Goal: Task Accomplishment & Management: Complete application form

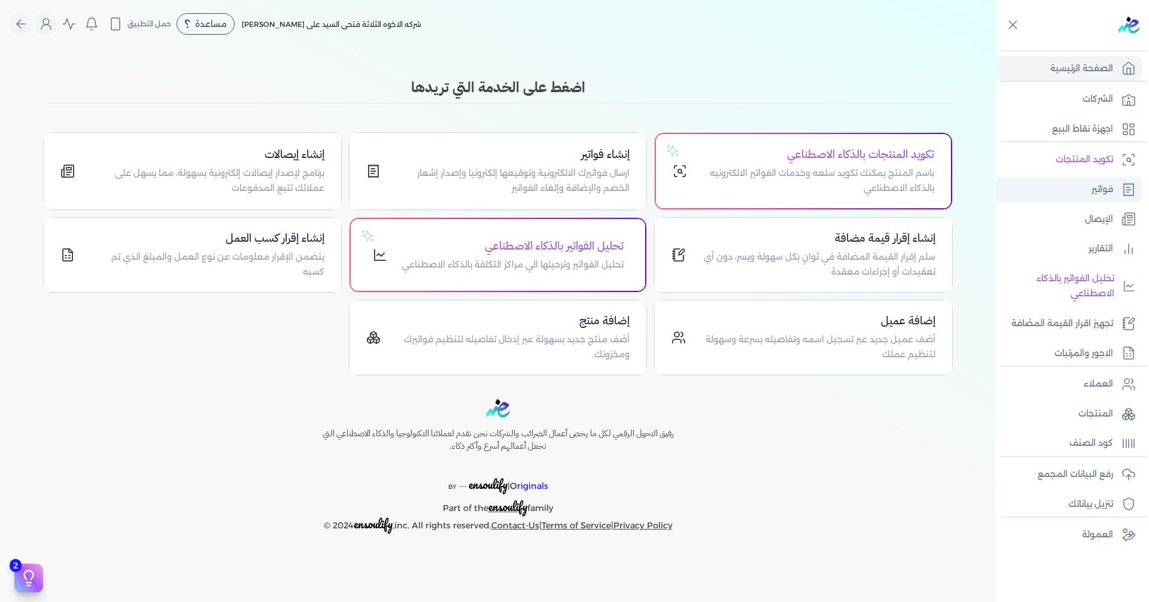
click at [1109, 185] on p "فواتير" at bounding box center [1102, 190] width 22 height 16
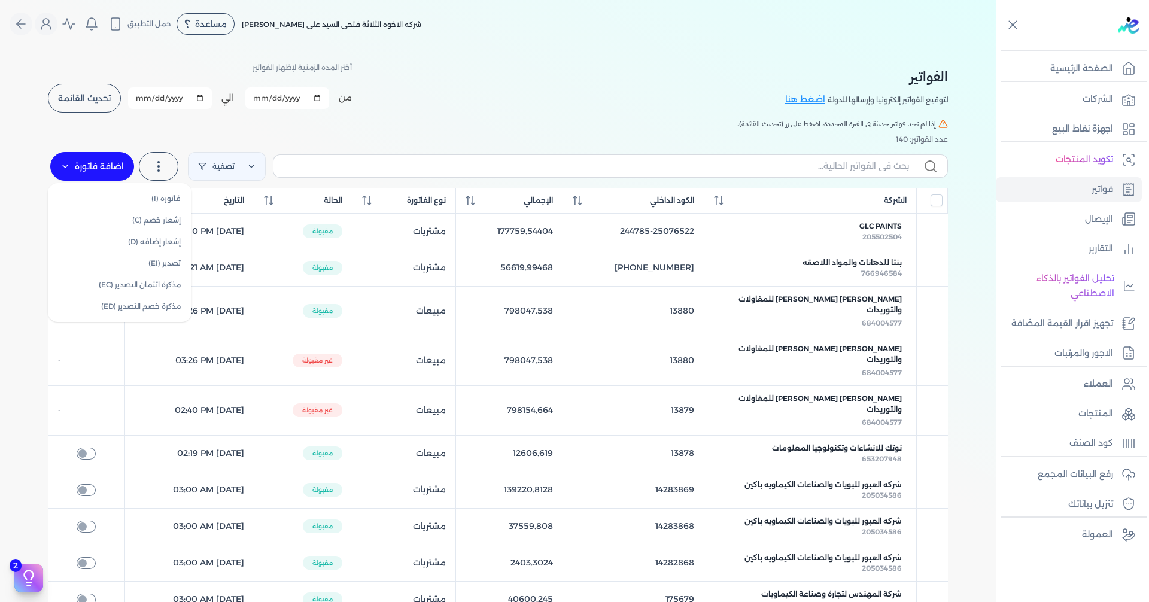
click at [80, 163] on label "اضافة فاتورة" at bounding box center [92, 166] width 84 height 29
click at [149, 199] on link "فاتورة (I)" at bounding box center [120, 199] width 134 height 22
select select "EGP"
select select "B"
select select "EGS"
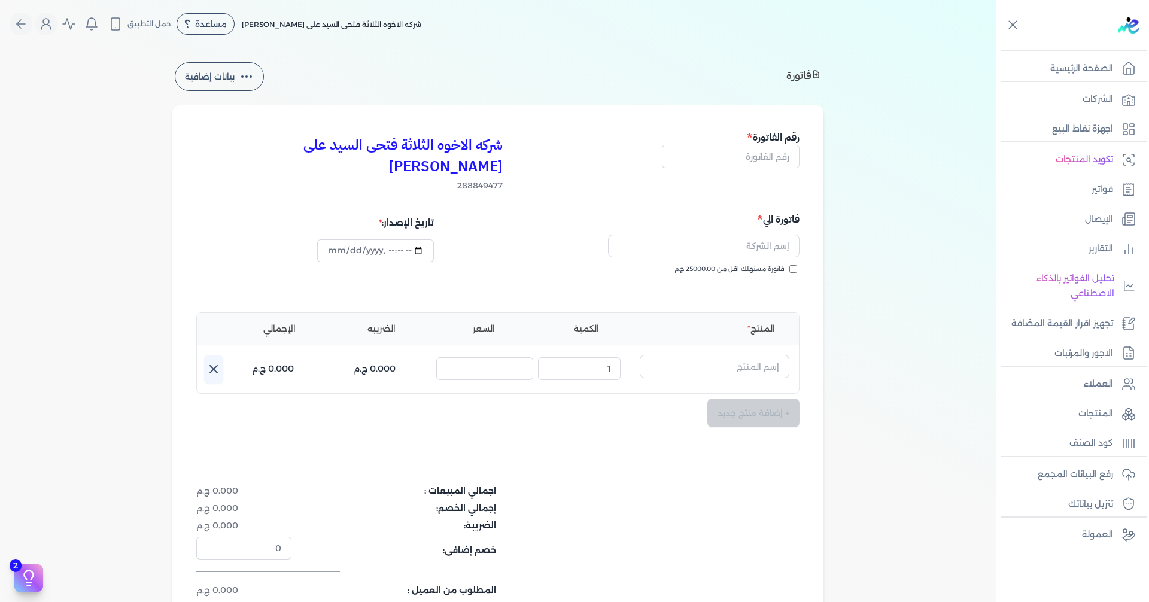
type input "[DATE]T13:20:27"
click at [766, 160] on input "text" at bounding box center [731, 156] width 138 height 23
type input "13881"
click at [769, 235] on input "text" at bounding box center [703, 246] width 191 height 23
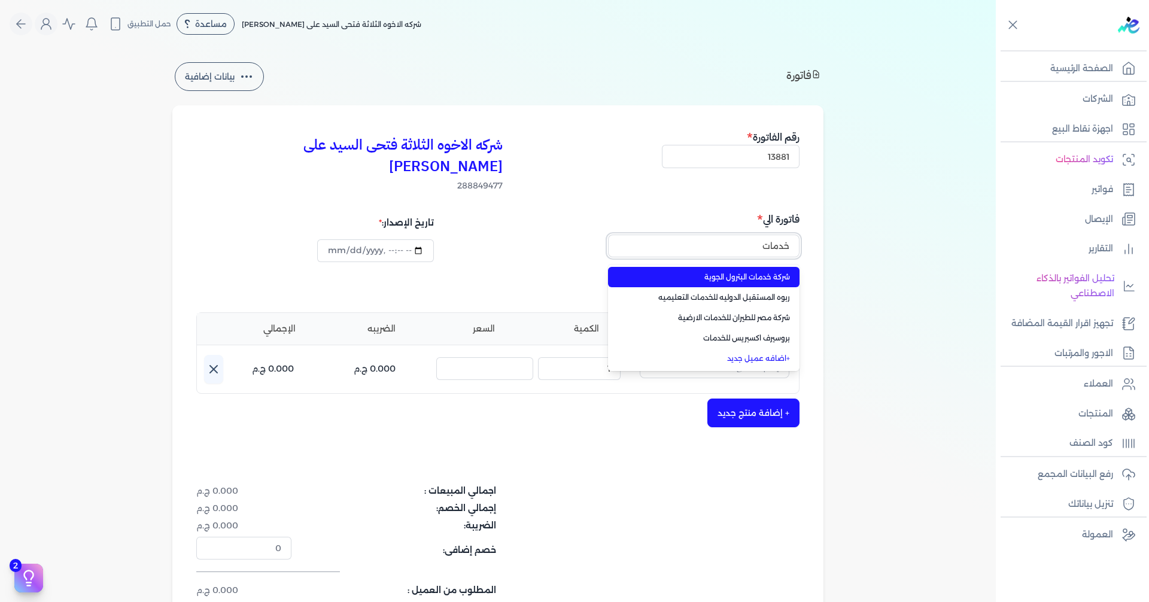
click at [608, 235] on button "خدمات" at bounding box center [703, 249] width 191 height 28
click at [775, 272] on span "شركة خدمات البترول الجوية" at bounding box center [711, 277] width 158 height 11
type input "شركة خدمات البترول الجوية"
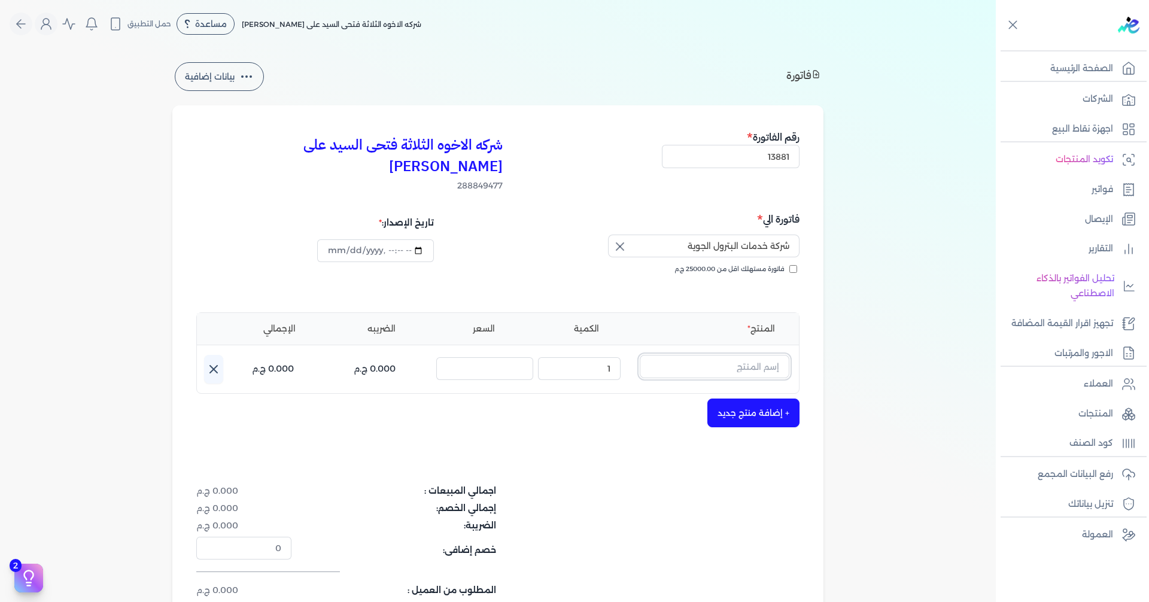
click at [723, 355] on input "text" at bounding box center [715, 366] width 150 height 23
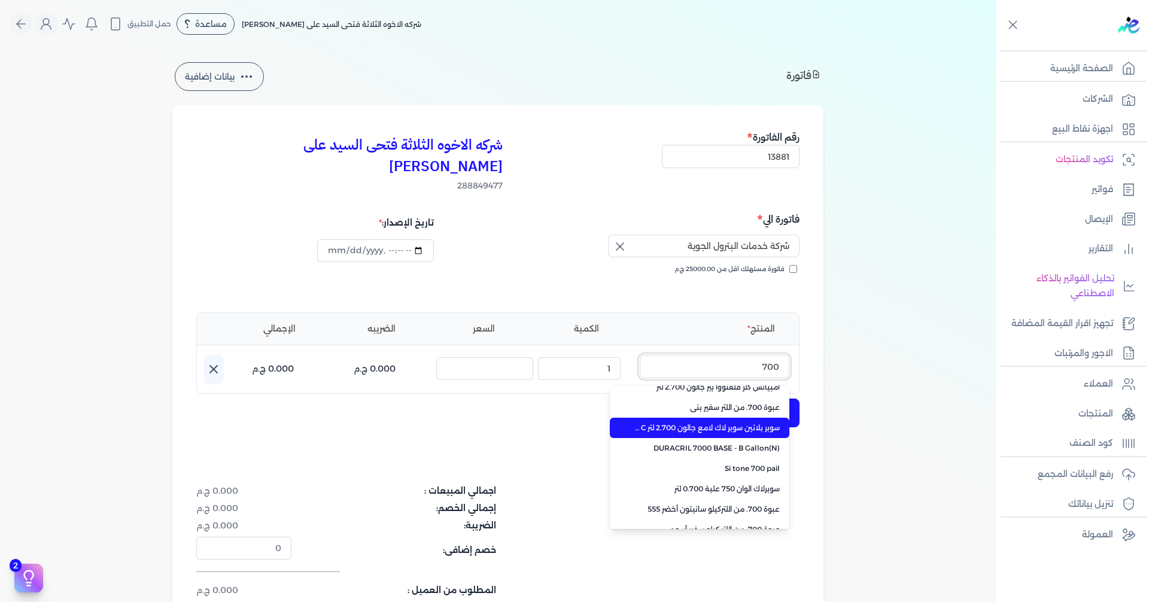
scroll to position [479, 0]
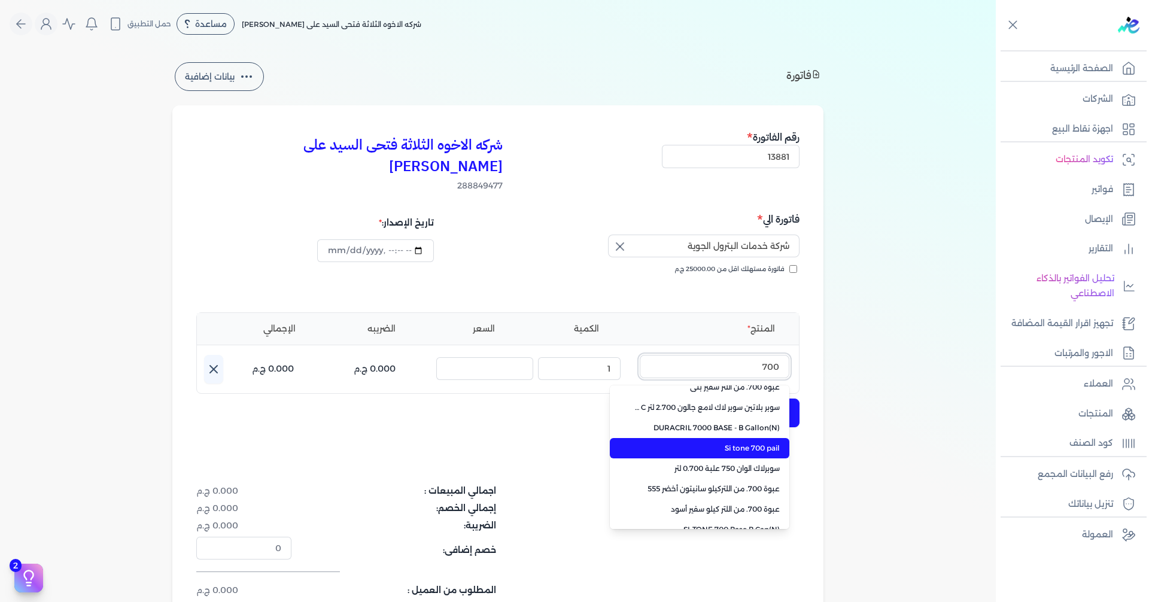
type input "700"
click at [741, 443] on span "Si tone 700 pail" at bounding box center [707, 448] width 146 height 11
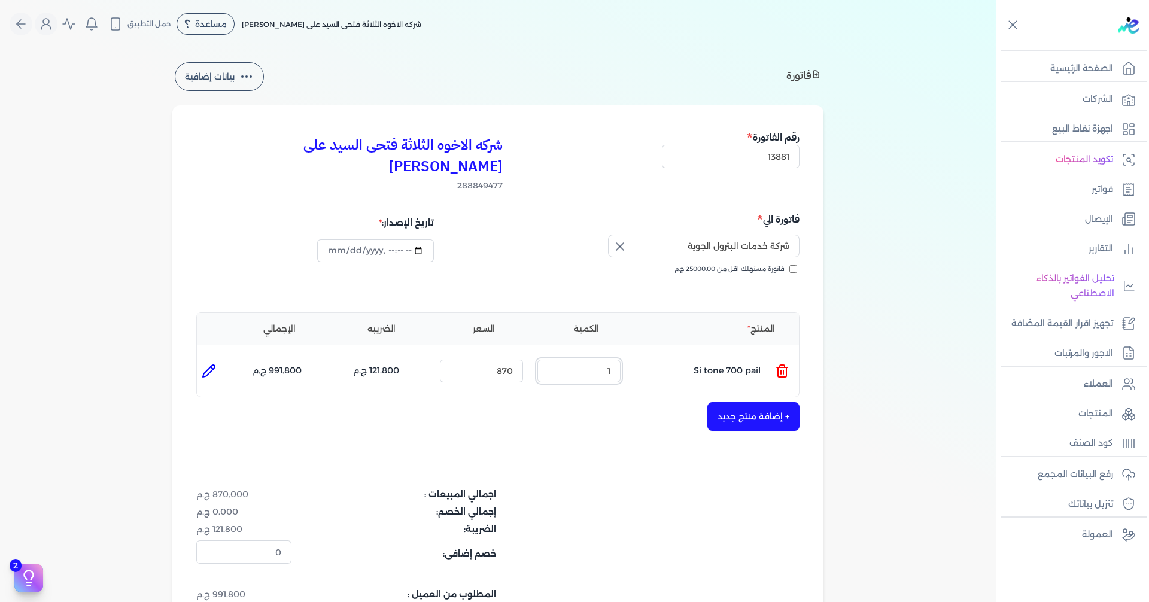
drag, startPoint x: 596, startPoint y: 348, endPoint x: 669, endPoint y: 348, distance: 73.0
click at [669, 355] on ul "المنتج : Si tone 700 pail الكمية : 1 السعر : 870 الضريبه : 121.800 ج.م الإجمالي…" at bounding box center [498, 371] width 602 height 32
type input "4"
drag, startPoint x: 488, startPoint y: 346, endPoint x: 558, endPoint y: 349, distance: 70.6
click at [558, 355] on ul "المنتج : Si tone 700 pail الكمية : 4 السعر : 870 الضريبه : 487.200 ج.م الإجمالي…" at bounding box center [498, 371] width 602 height 32
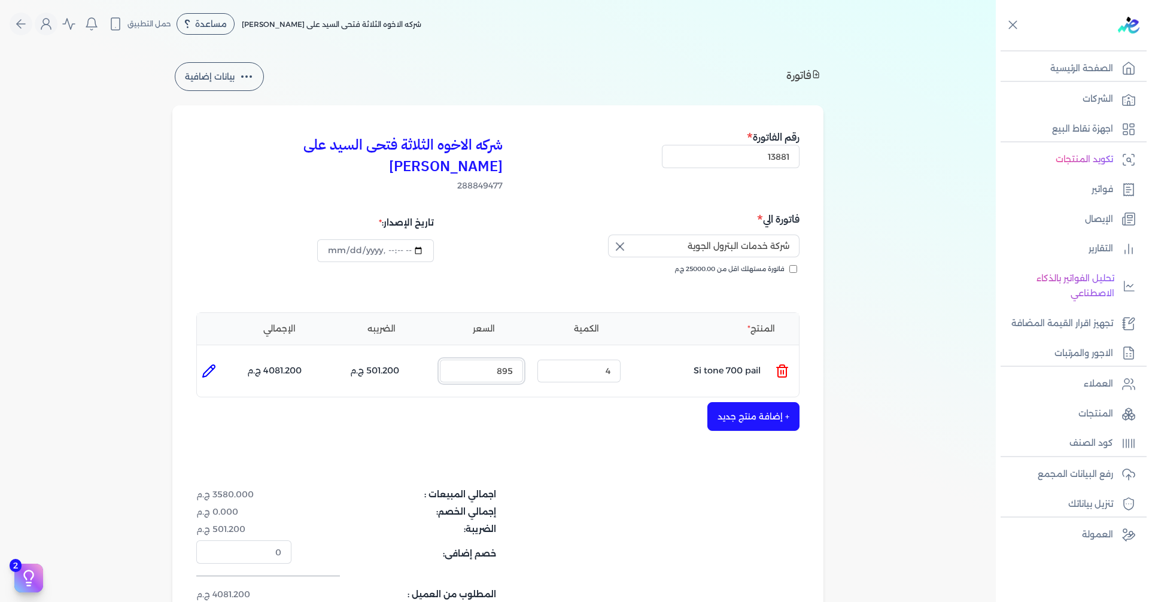
type input "895"
click at [733, 402] on button "+ إضافة منتج جديد" at bounding box center [753, 416] width 92 height 29
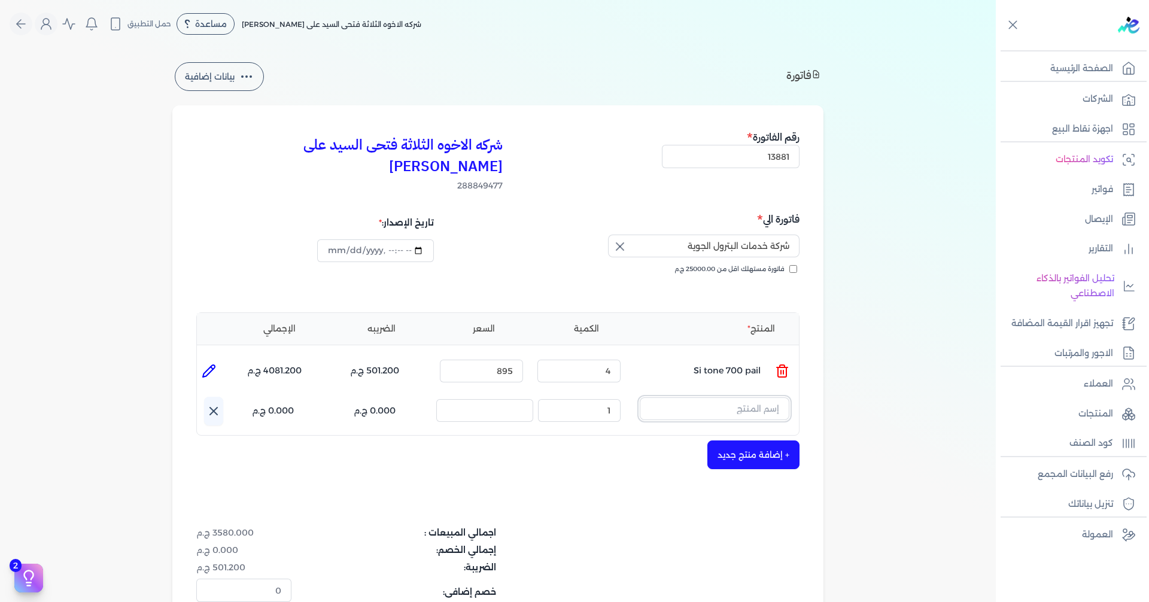
click at [731, 397] on input "text" at bounding box center [715, 408] width 150 height 23
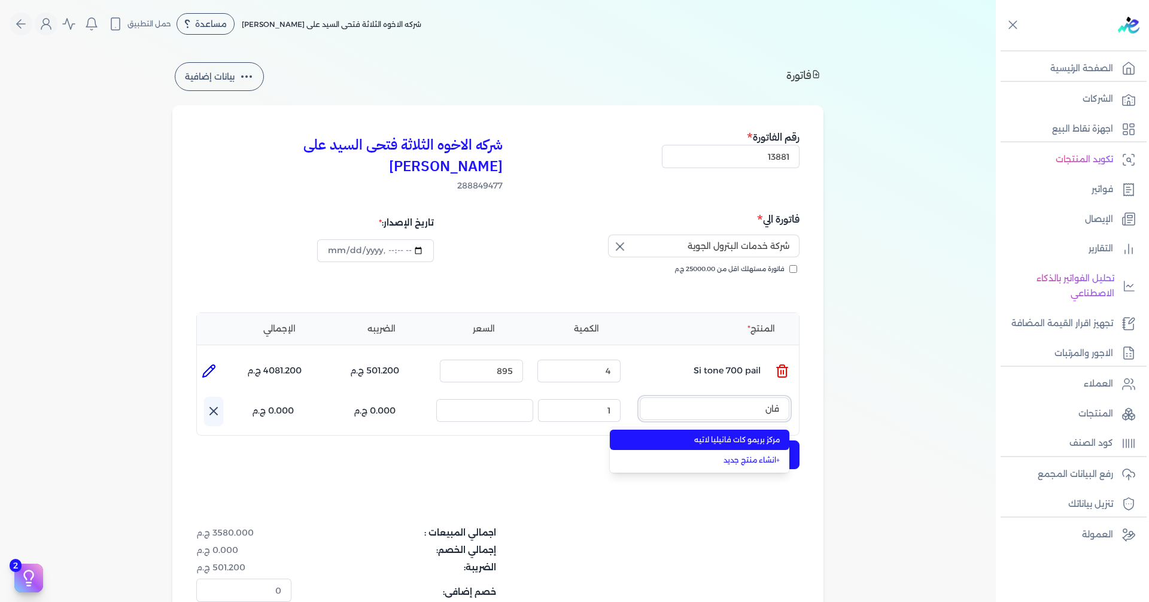
type input "فان"
click at [751, 434] on span "مركز بريمو كات فانيليا لاتيه" at bounding box center [707, 439] width 146 height 11
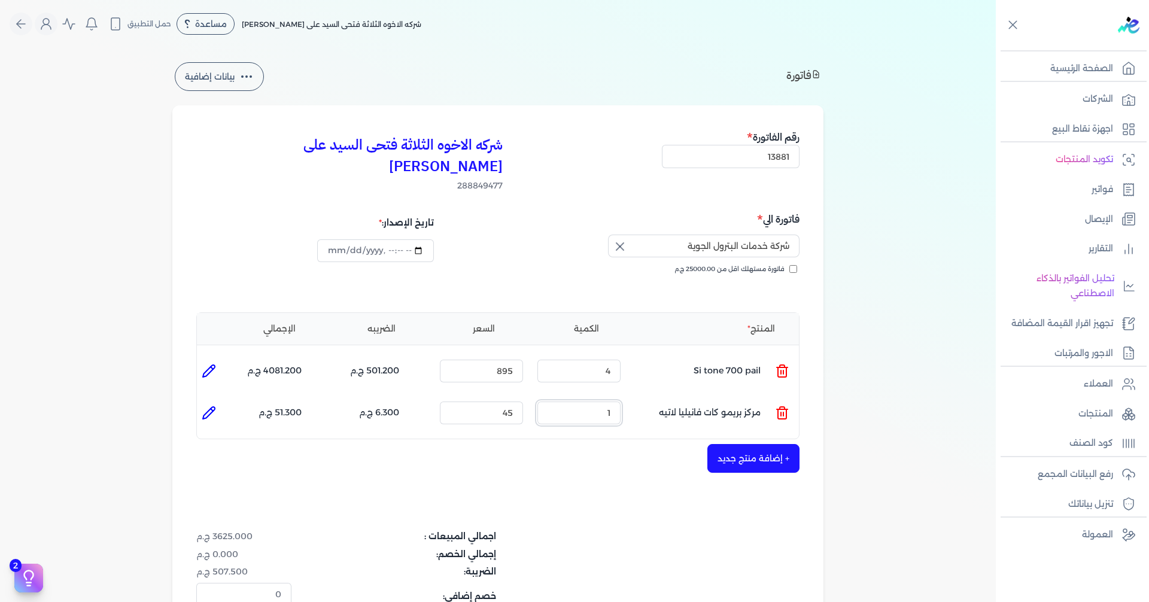
drag, startPoint x: 575, startPoint y: 388, endPoint x: 618, endPoint y: 391, distance: 43.1
click at [618, 401] on input "1" at bounding box center [578, 412] width 83 height 23
type input "5"
type input "40"
click at [767, 444] on button "+ إضافة منتج جديد" at bounding box center [753, 458] width 92 height 29
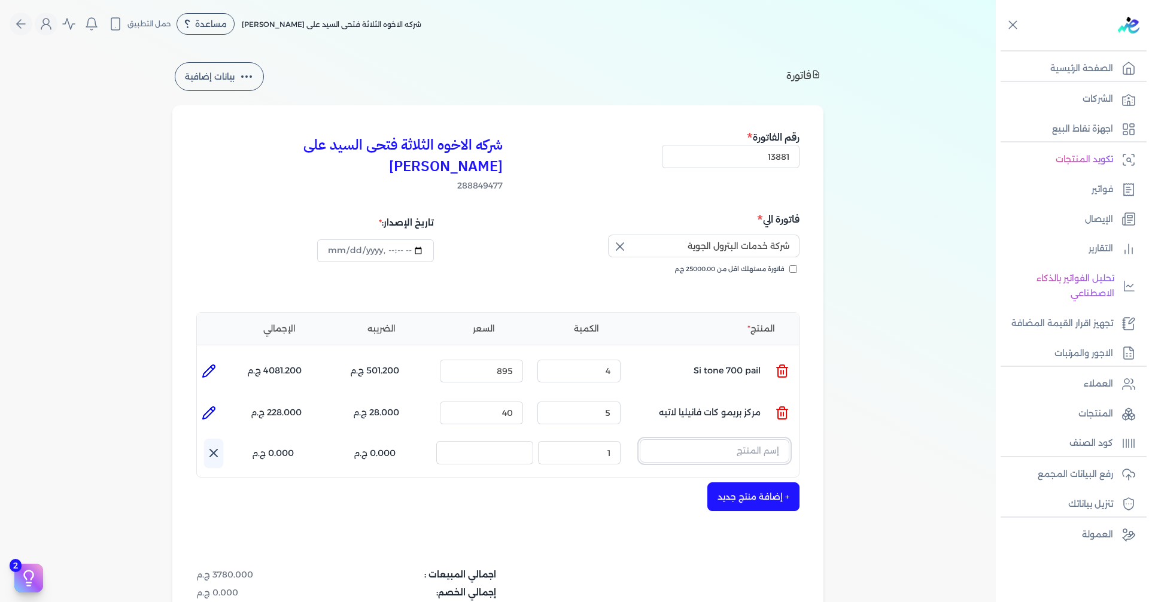
click at [688, 439] on input "text" at bounding box center [715, 450] width 150 height 23
type input "ممتاز"
click at [687, 477] on span "الممتاز 120 _ HW (12 Kg)" at bounding box center [707, 482] width 146 height 11
drag, startPoint x: 586, startPoint y: 432, endPoint x: 681, endPoint y: 446, distance: 95.6
click at [662, 442] on ul "المنتج : الممتاز 120 _ HW (12 Kg) الكمية : 1 السعر : 10 الضريبه : 0.000 ج.م الإ…" at bounding box center [498, 455] width 602 height 32
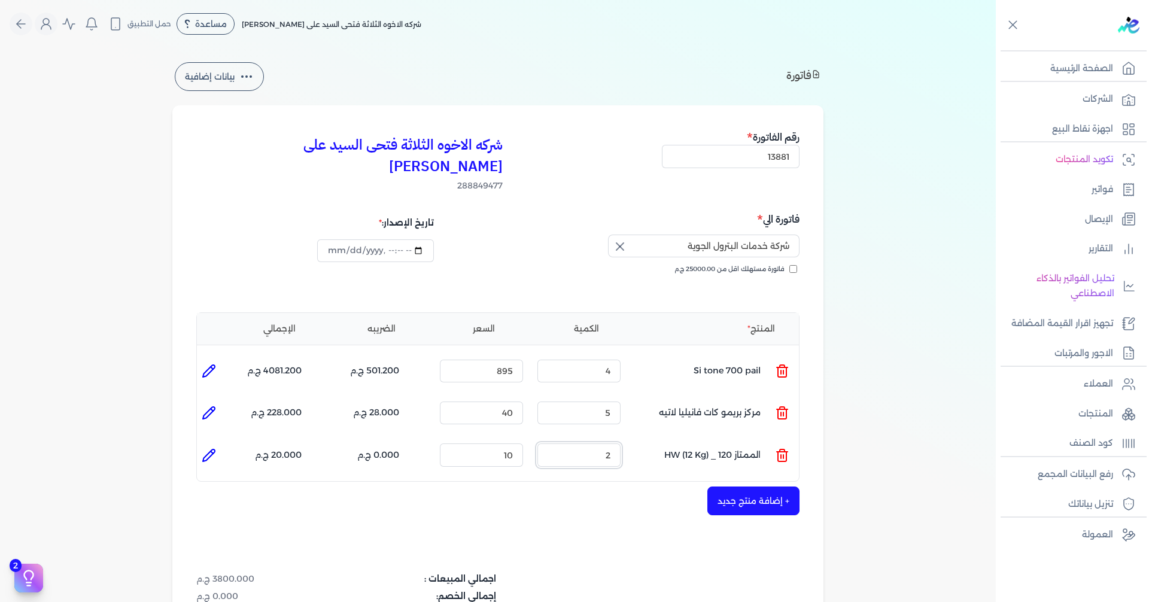
type input "2"
click at [555, 439] on ul "المنتج : الممتاز 120 _ HW (12 Kg) الكمية : 2 السعر : 10 الضريبه : 0.000 ج.م الإ…" at bounding box center [498, 455] width 602 height 32
type input "150"
click at [207, 448] on icon at bounding box center [209, 455] width 14 height 14
type input "الممتاز 120 _ HW (12 Kg)"
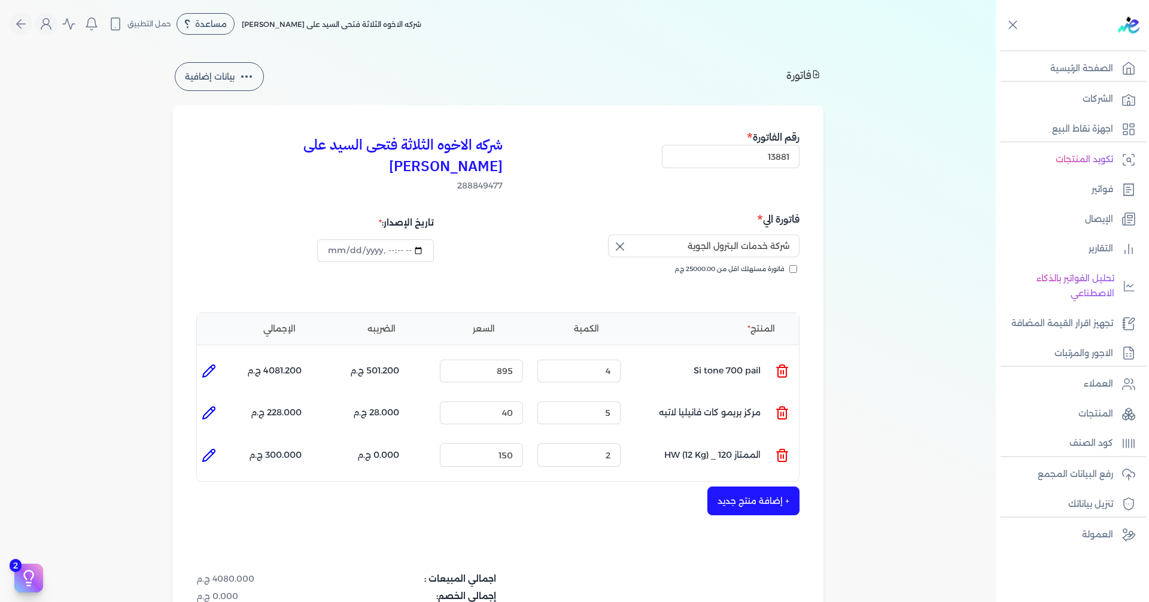
type input "150"
type input "2"
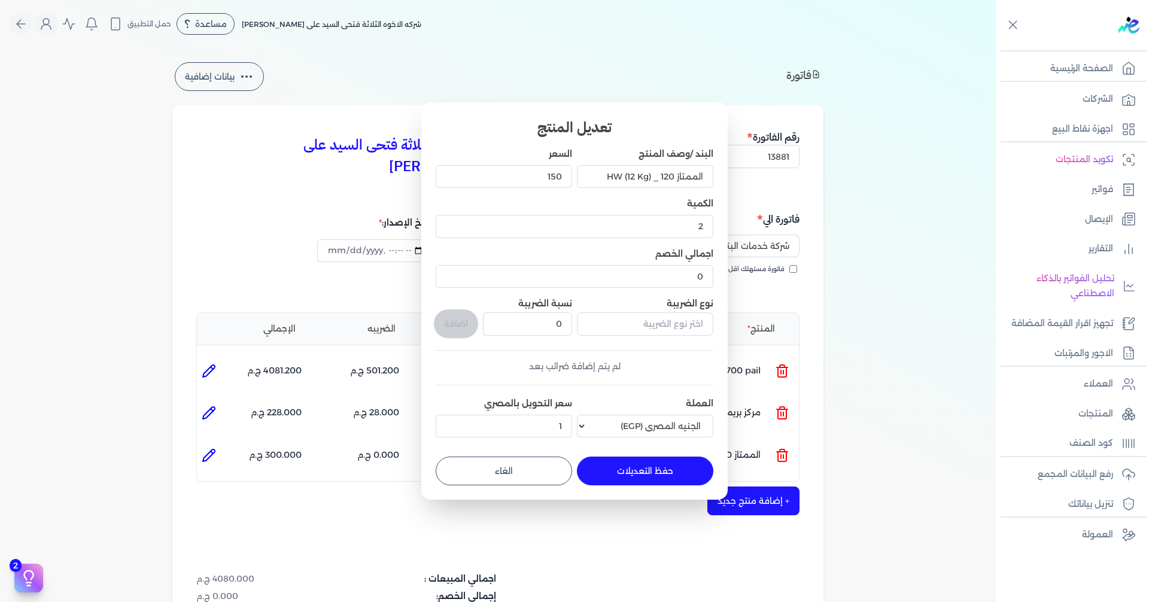
click at [521, 463] on button "الغاء" at bounding box center [504, 471] width 136 height 29
type input "0"
type input "1"
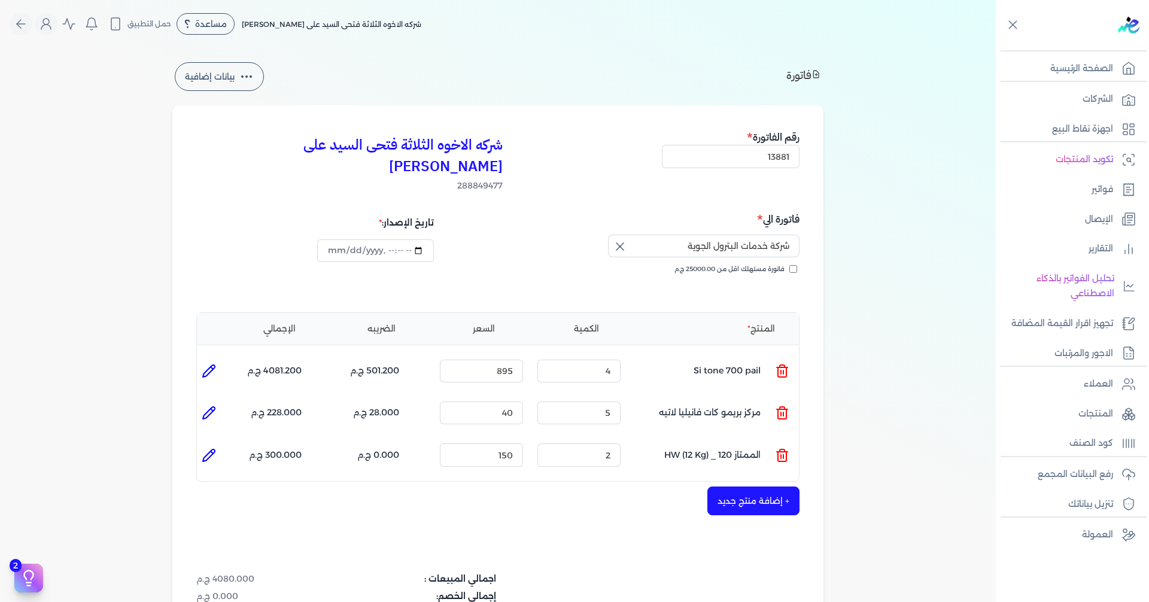
click at [774, 486] on button "+ إضافة منتج جديد" at bounding box center [753, 500] width 92 height 29
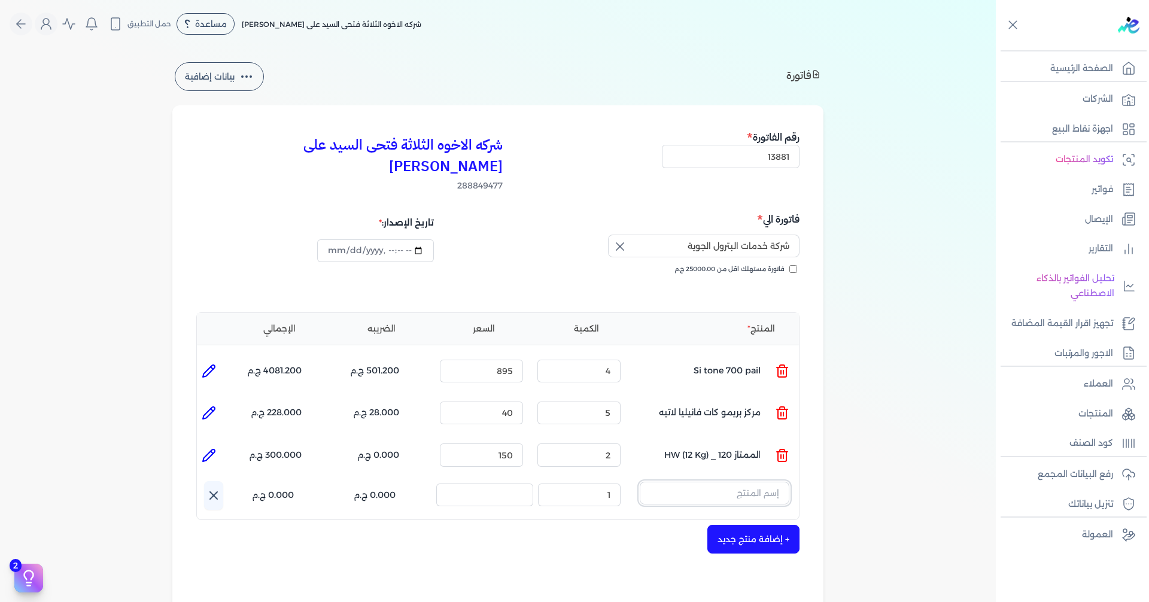
click at [741, 482] on input "text" at bounding box center [715, 493] width 150 height 23
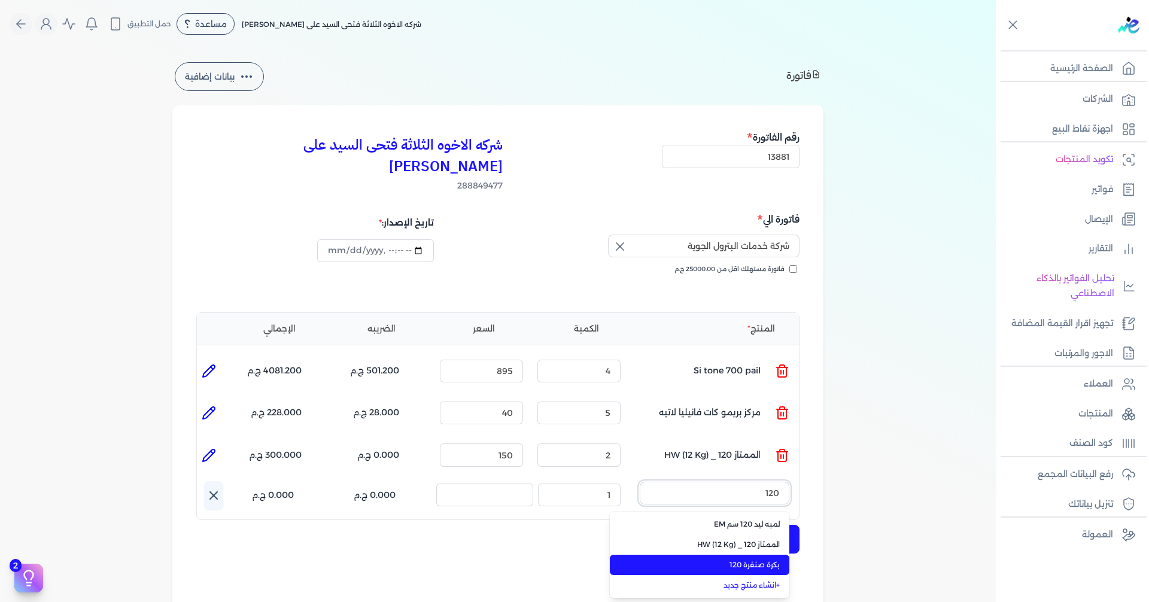
type input "120"
click at [740, 555] on li "بكرة صنفرة 120" at bounding box center [699, 565] width 179 height 20
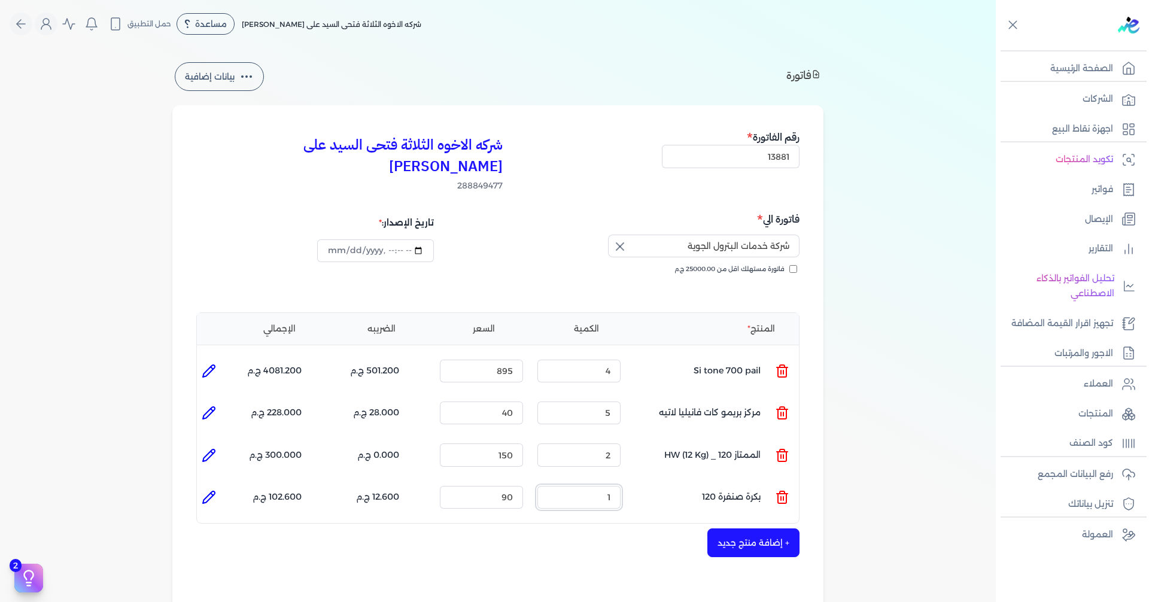
drag, startPoint x: 596, startPoint y: 476, endPoint x: 649, endPoint y: 477, distance: 52.7
click at [649, 481] on ul "المنتج : بكرة صنفرة 120 الكمية : 1 السعر : 90 الضريبه : 12.600 ج.م الإجمالي : 1…" at bounding box center [498, 497] width 602 height 32
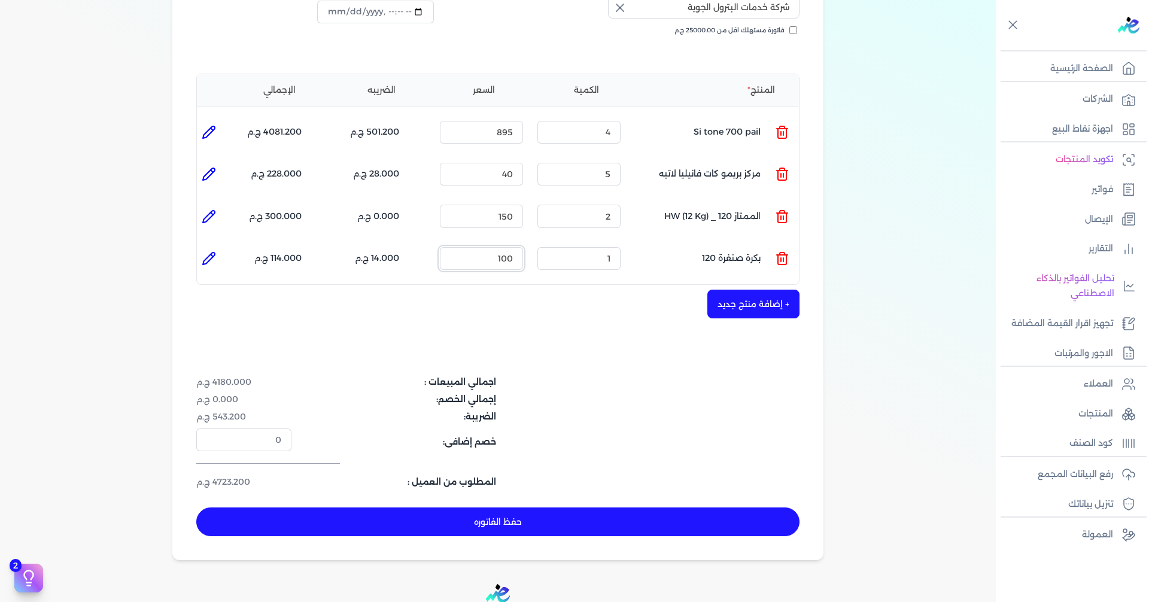
scroll to position [239, 0]
type input "100"
click at [774, 291] on button "+ إضافة منتج جديد" at bounding box center [753, 303] width 92 height 29
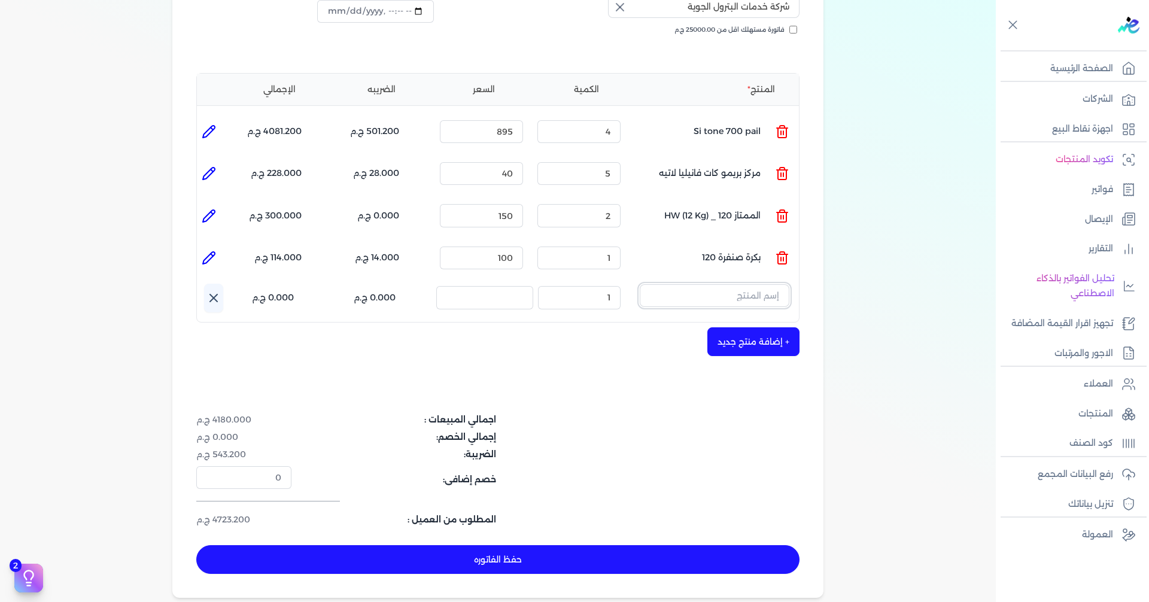
click at [758, 284] on input "text" at bounding box center [715, 295] width 150 height 23
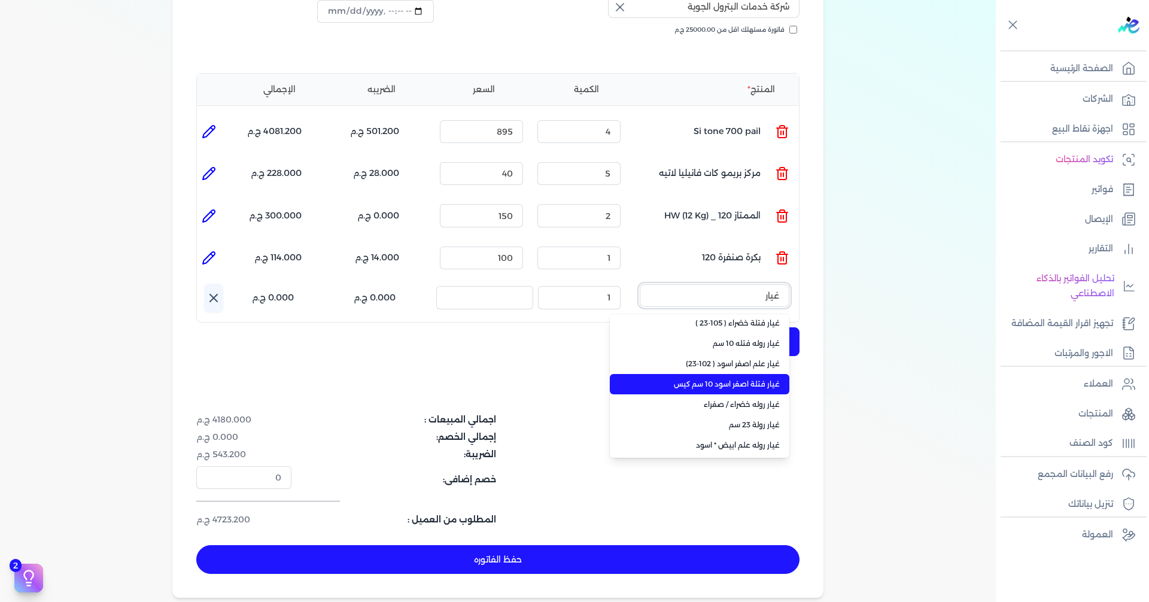
scroll to position [0, 0]
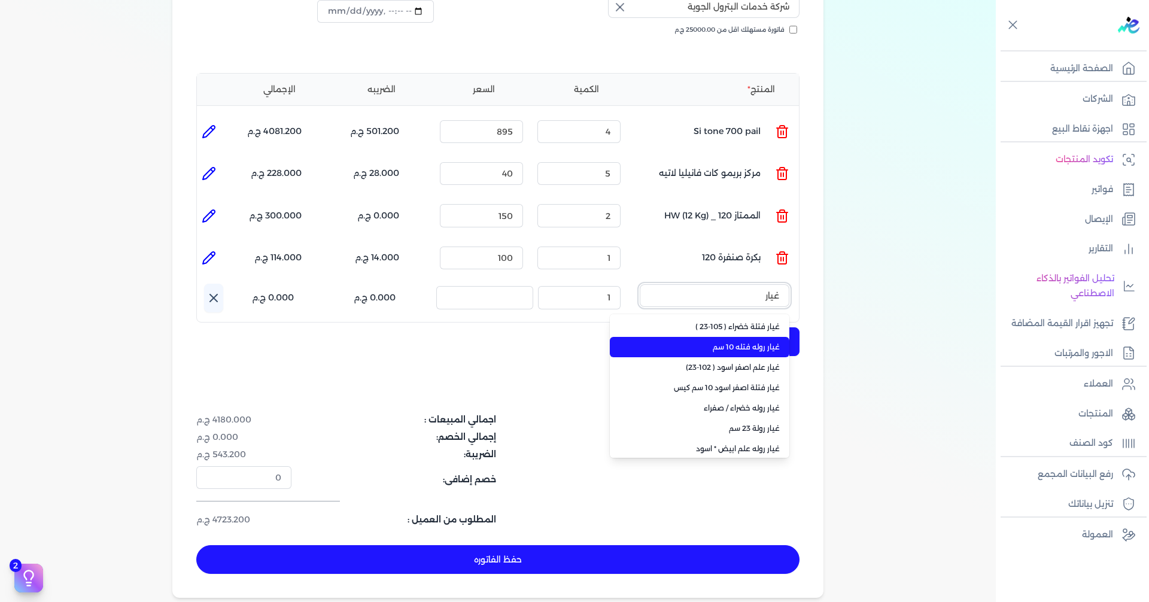
type input "غيار"
click at [751, 342] on span "غيار روله فتله 10 سم" at bounding box center [707, 347] width 146 height 11
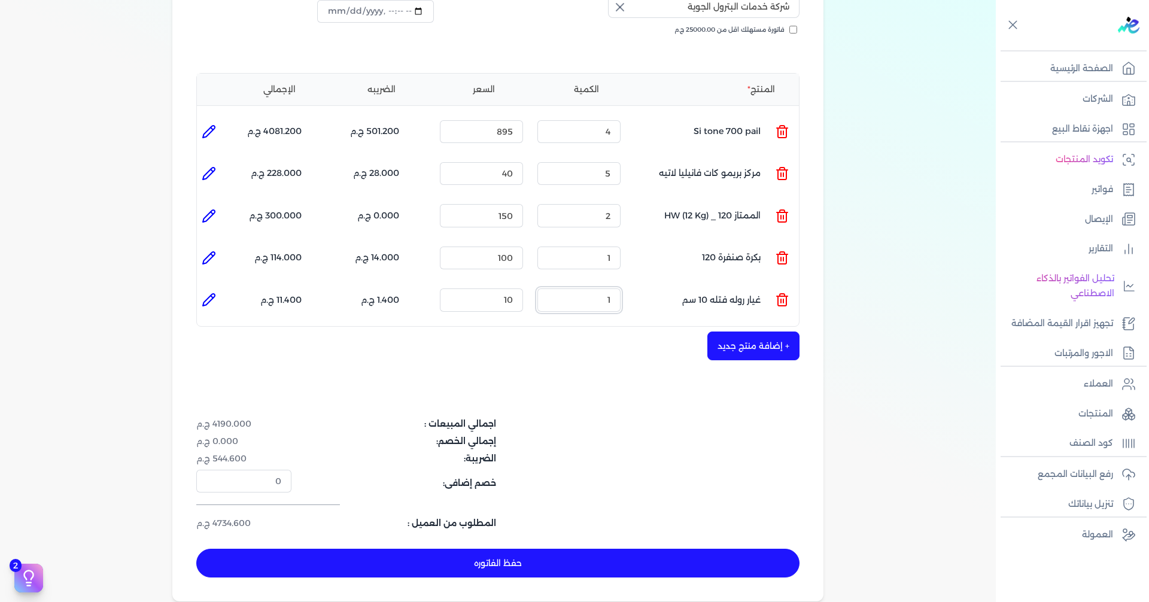
click at [652, 285] on ul "المنتج : غيار روله فتله 10 سم الكمية : 1 السعر : 10 الضريبه : 1.400 ج.م الإجمال…" at bounding box center [498, 300] width 602 height 32
type input "5"
drag, startPoint x: 519, startPoint y: 275, endPoint x: 549, endPoint y: 274, distance: 29.3
click at [523, 288] on input "10" at bounding box center [481, 299] width 83 height 23
type input "9"
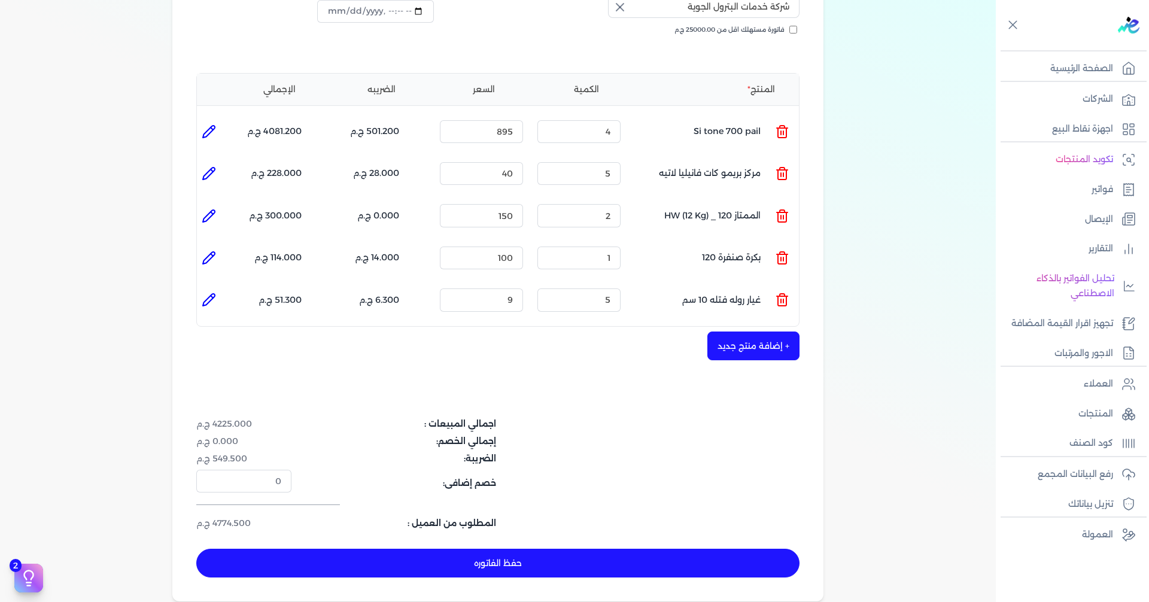
click at [212, 209] on icon at bounding box center [209, 216] width 14 height 14
type input "الممتاز 120 _ HW (12 Kg)"
type input "150"
type input "2"
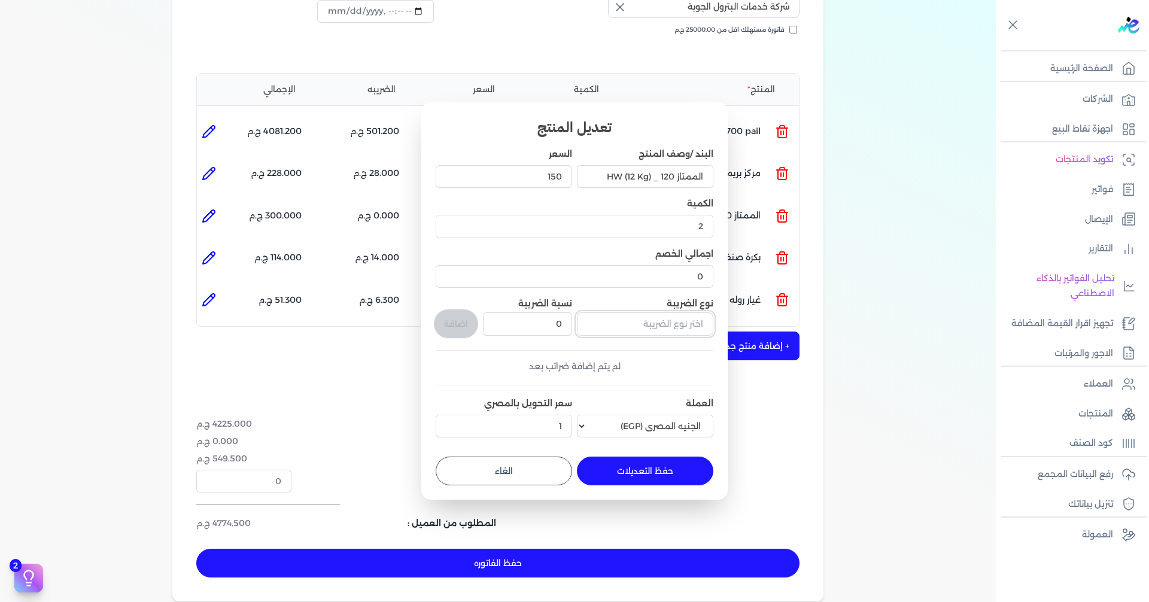
click at [656, 325] on input "text" at bounding box center [645, 323] width 136 height 23
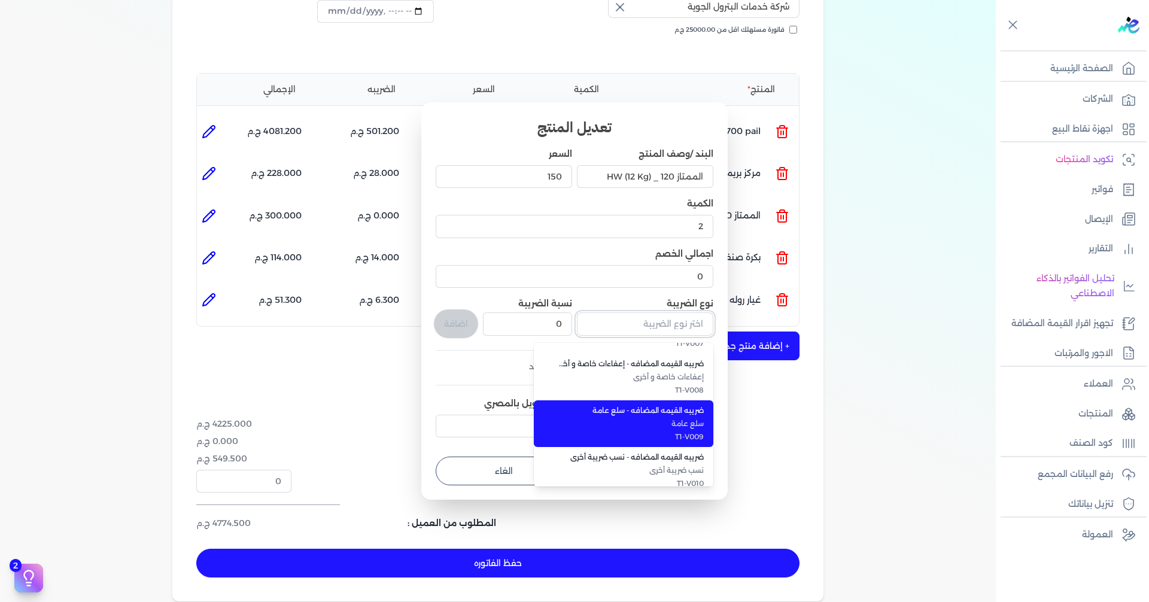
scroll to position [328, 0]
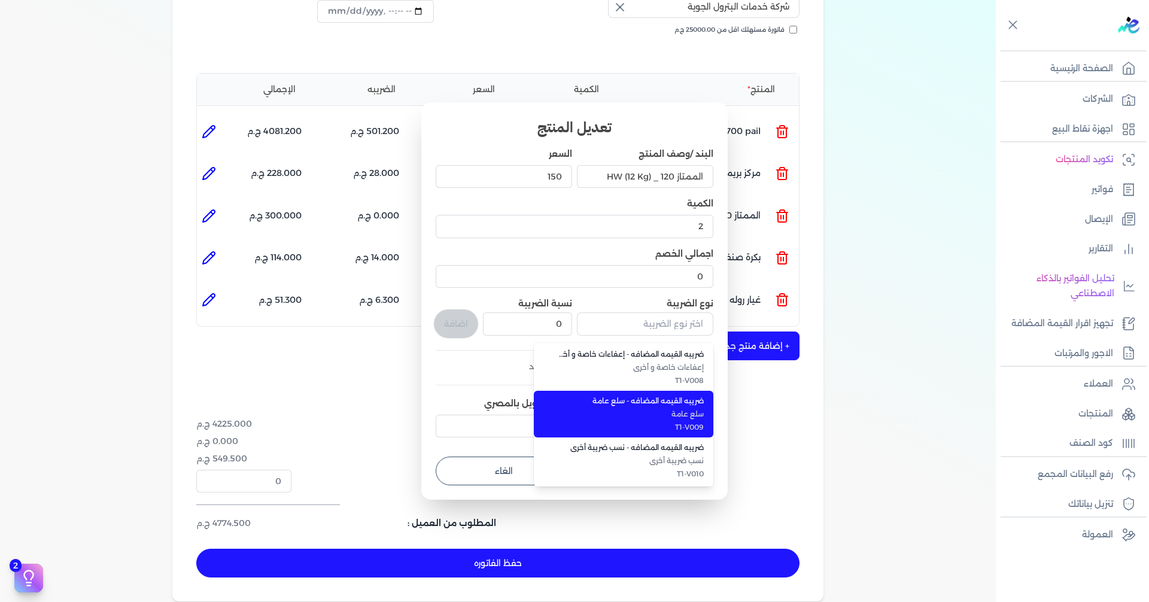
click at [685, 421] on li "ضريبه القيمه المضافه - سلع عامة سلع عامة T1-V009" at bounding box center [623, 414] width 179 height 47
type input "ضريبه القيمه المضافه - سلع عامة"
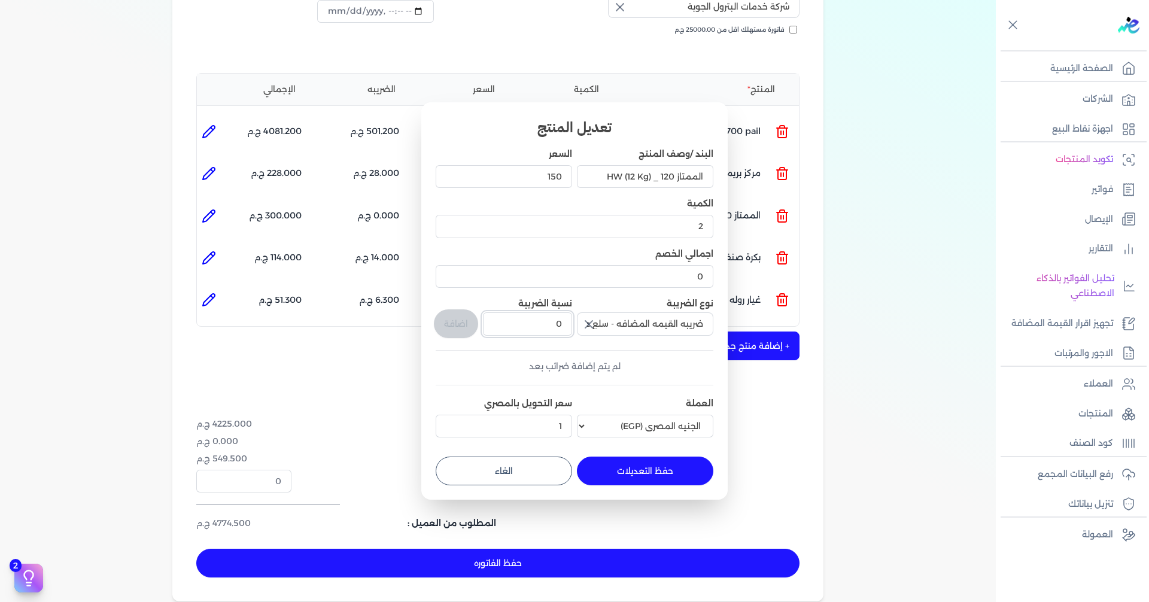
click at [561, 325] on input "0" at bounding box center [527, 323] width 89 height 23
drag, startPoint x: 552, startPoint y: 322, endPoint x: 575, endPoint y: 324, distance: 22.8
click at [575, 324] on div "البند /وصف المنتج الممتاز 120 _ HW (12 Kg) السعر 150 الكمية 2 اجمالي الخصم 0 نو…" at bounding box center [575, 295] width 278 height 295
type input "14"
click at [461, 321] on button "اضافة" at bounding box center [456, 323] width 44 height 29
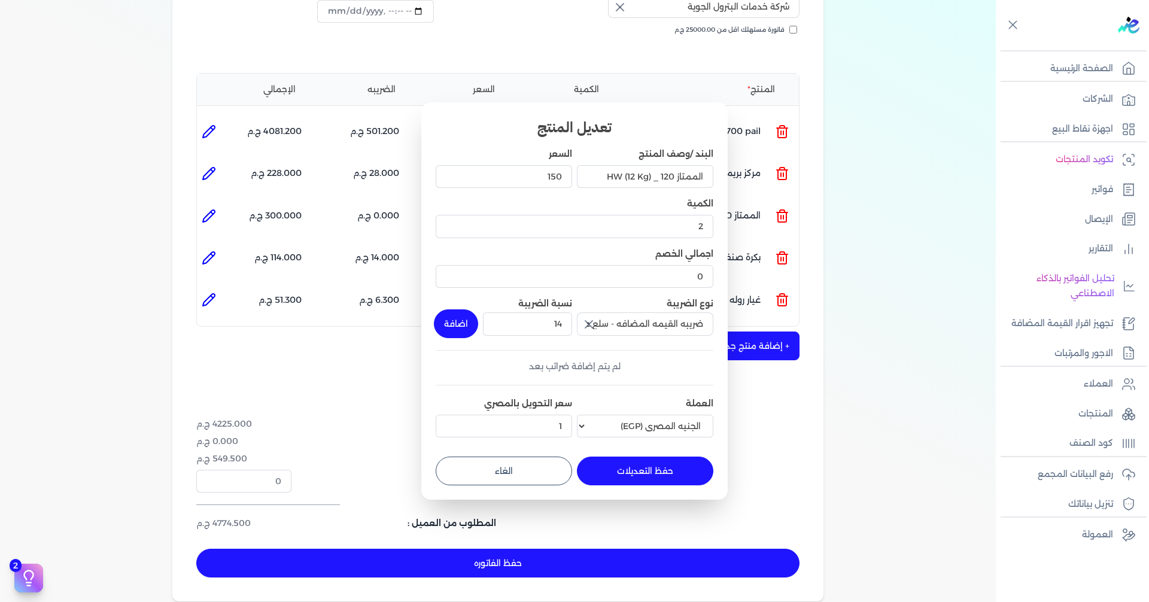
type input "0"
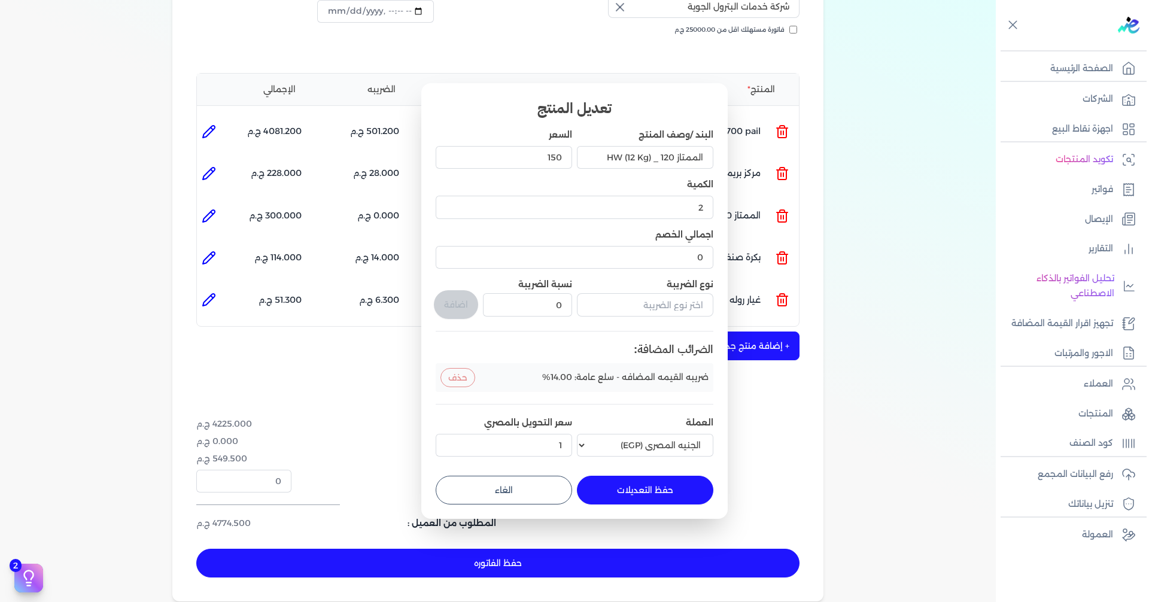
click at [654, 488] on button "حفظ التعديلات" at bounding box center [645, 490] width 136 height 29
type input "0"
type input "1"
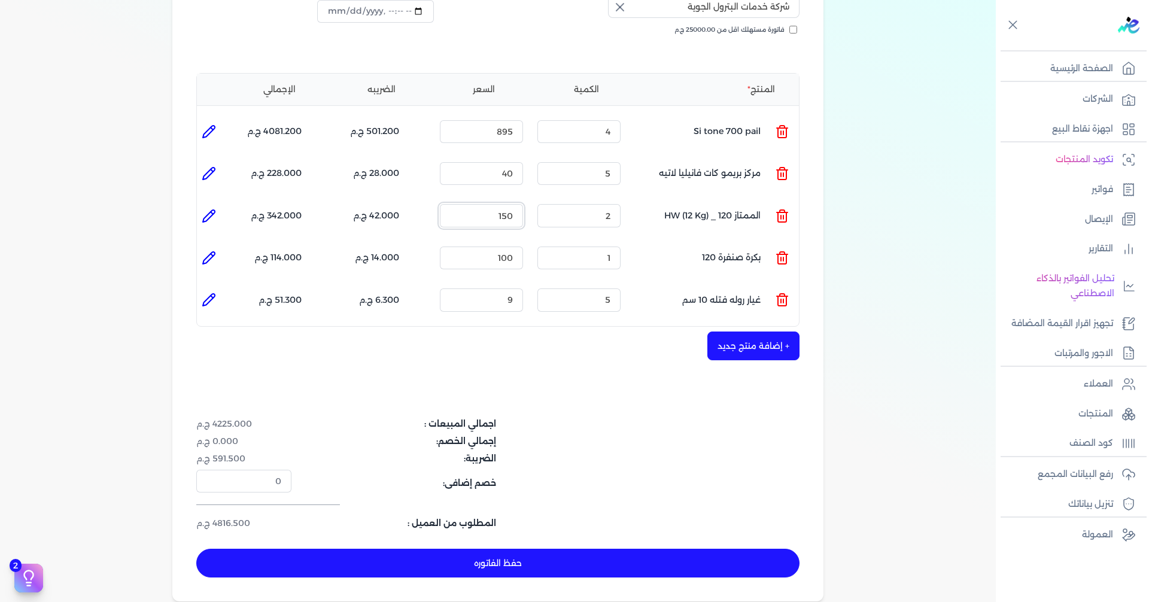
drag, startPoint x: 492, startPoint y: 193, endPoint x: 523, endPoint y: 192, distance: 30.5
click at [523, 204] on input "150" at bounding box center [481, 215] width 83 height 23
type input "171"
click at [574, 361] on div "شركه الاخوه الثلاثة فتحى السيد على [PERSON_NAME] 288849477 رقم الفاتورة 13881 ف…" at bounding box center [497, 233] width 651 height 735
click at [214, 209] on icon at bounding box center [209, 216] width 14 height 14
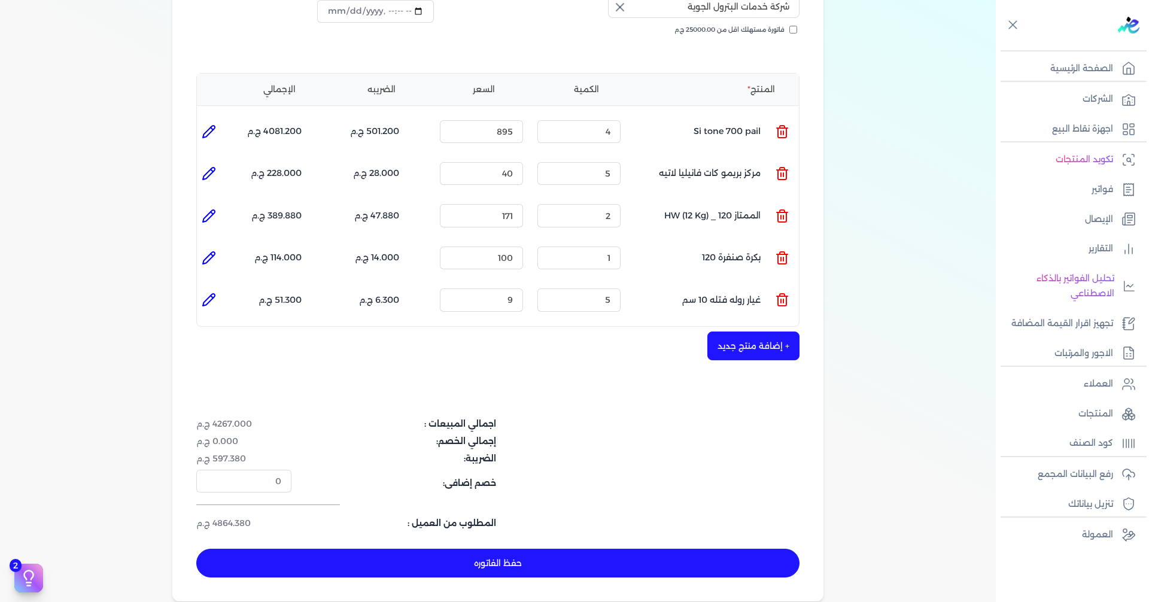
type input "الممتاز 120 _ HW (12 Kg)"
type input "171"
type input "2"
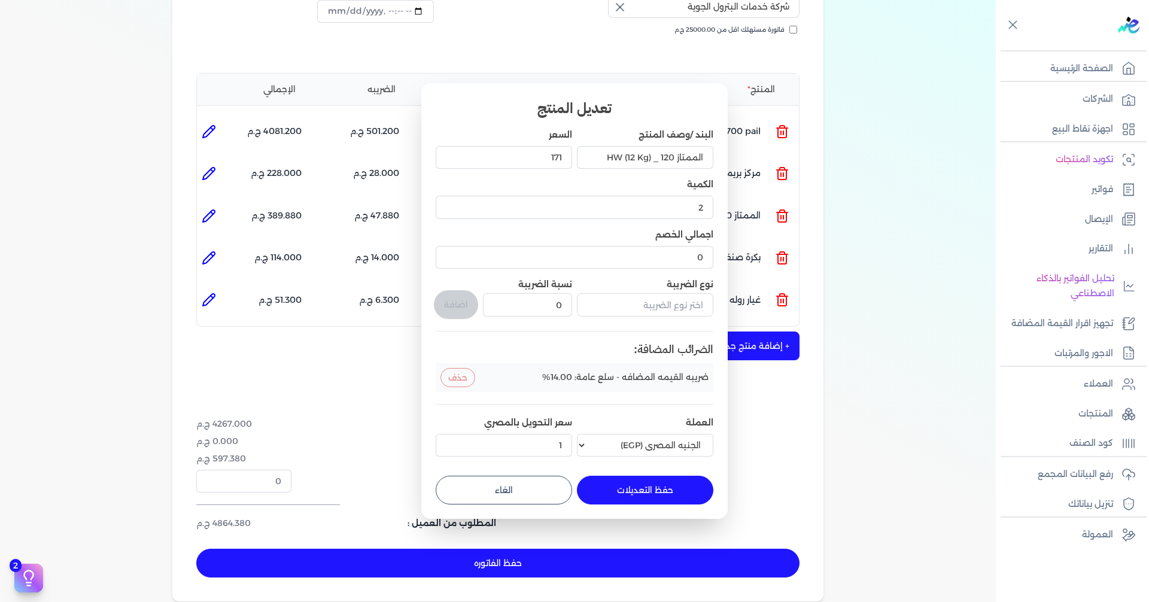
click at [448, 379] on button "حذف" at bounding box center [457, 377] width 35 height 19
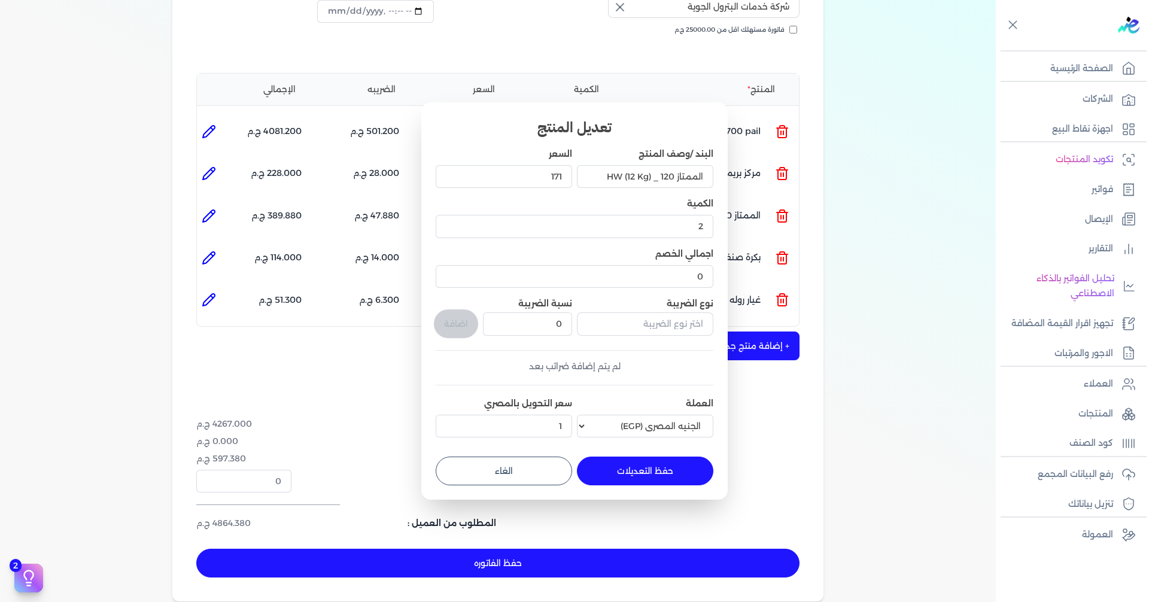
click at [629, 463] on button "حفظ التعديلات" at bounding box center [645, 471] width 136 height 29
type input "0"
type input "1"
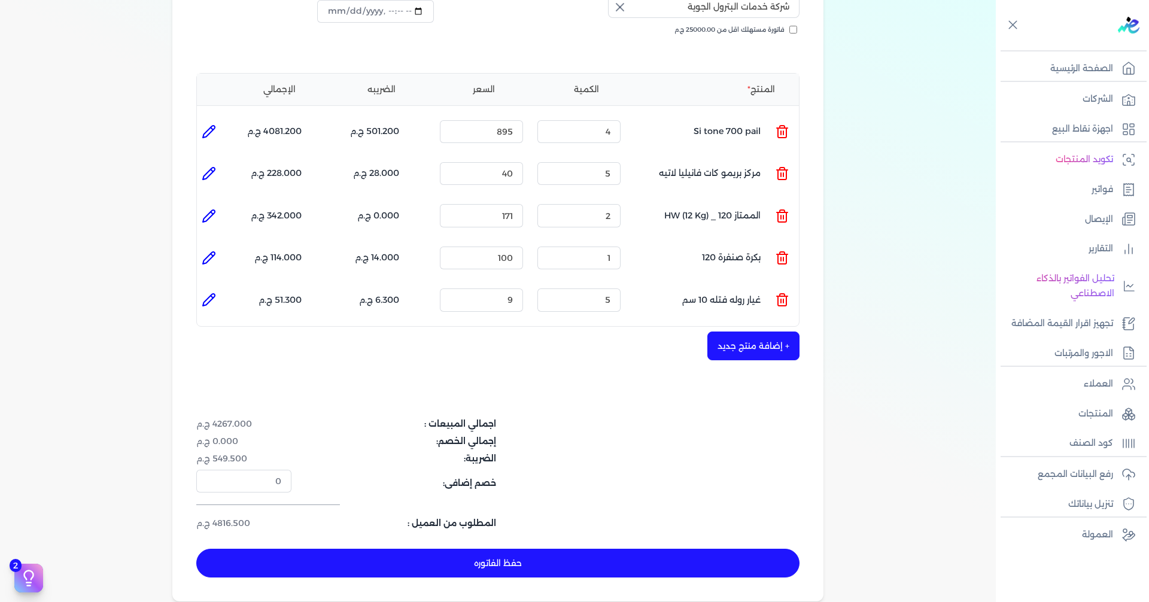
click at [390, 549] on button "حفظ الفاتوره" at bounding box center [497, 563] width 603 height 29
type input "[DATE]"
